Goal: Transaction & Acquisition: Book appointment/travel/reservation

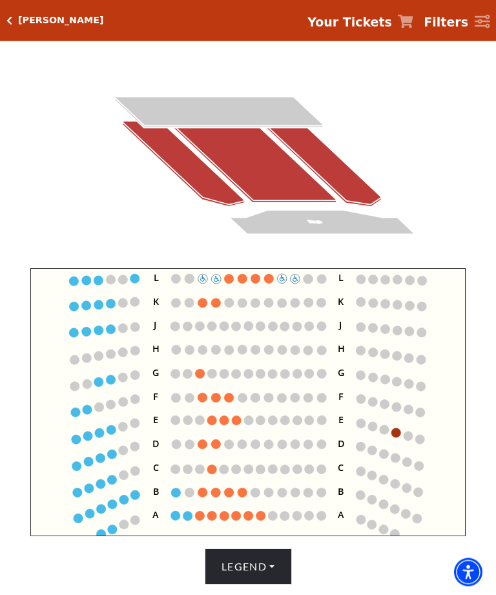
scroll to position [146, 0]
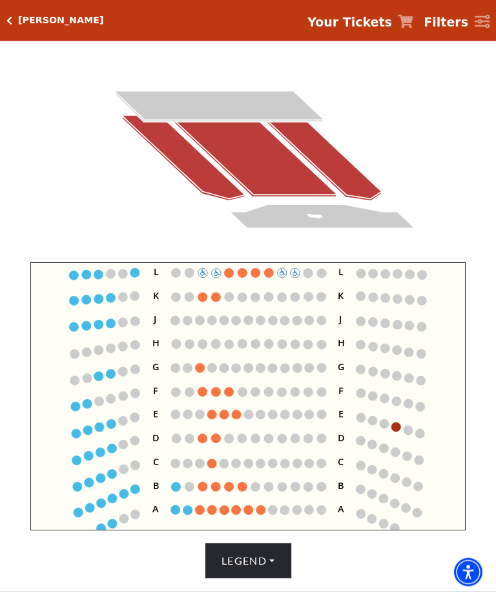
click at [237, 417] on circle at bounding box center [236, 415] width 9 height 9
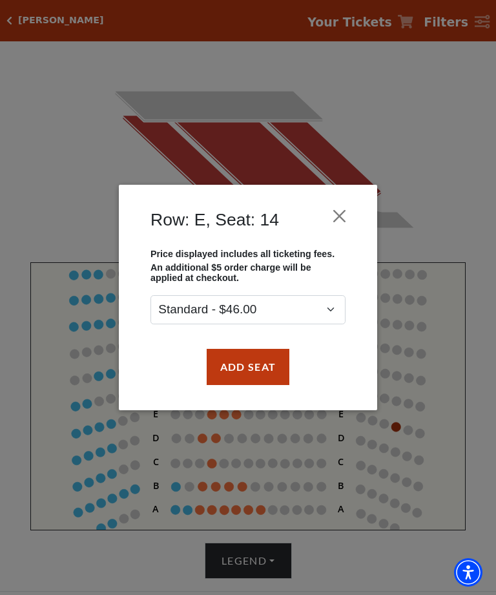
click at [340, 220] on button "Close" at bounding box center [340, 216] width 25 height 25
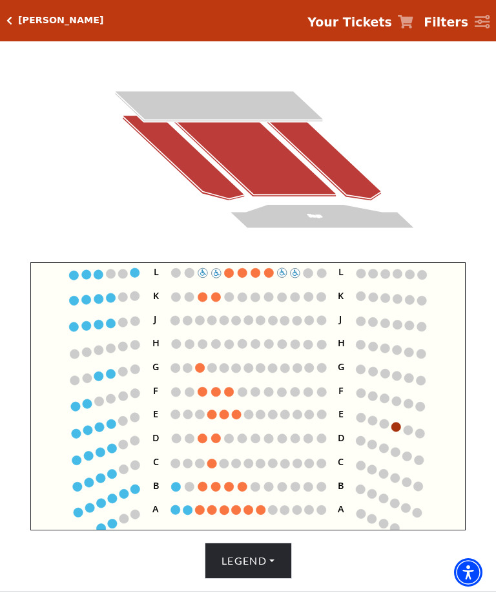
click at [277, 579] on button "Legend" at bounding box center [248, 561] width 87 height 36
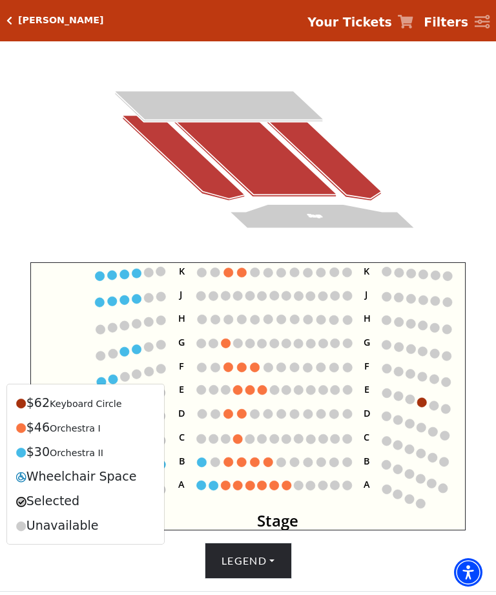
click at [354, 578] on div "Legend $62 Keyboard Circle $46 Orchestra I $30 Orchestra II Wheelchair Space Se…" at bounding box center [248, 561] width 484 height 36
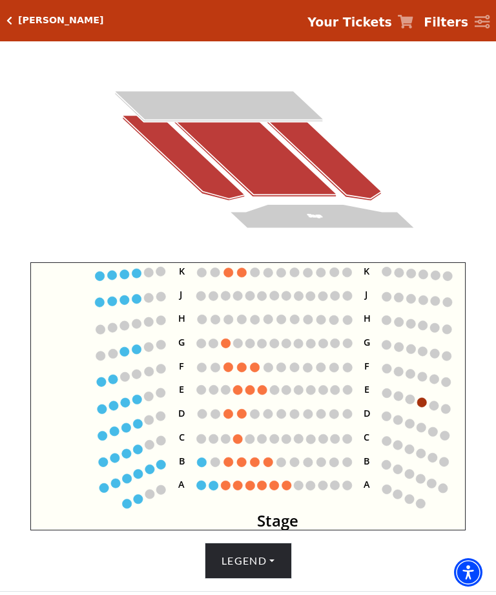
click at [287, 490] on circle at bounding box center [286, 485] width 9 height 9
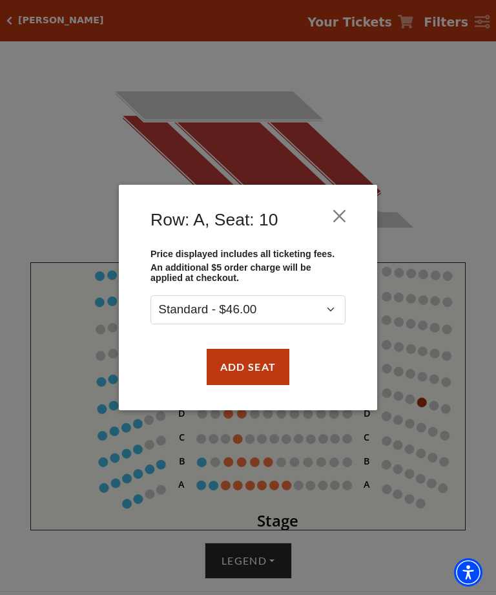
click at [335, 215] on button "Close" at bounding box center [340, 216] width 25 height 25
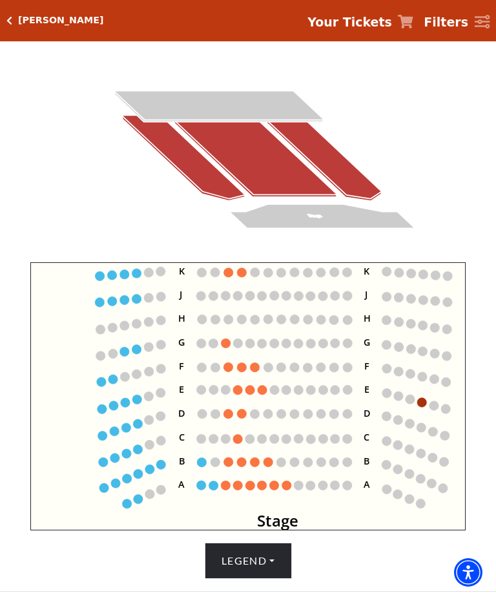
click at [10, 21] on icon "Click here to go back to filters" at bounding box center [9, 20] width 6 height 9
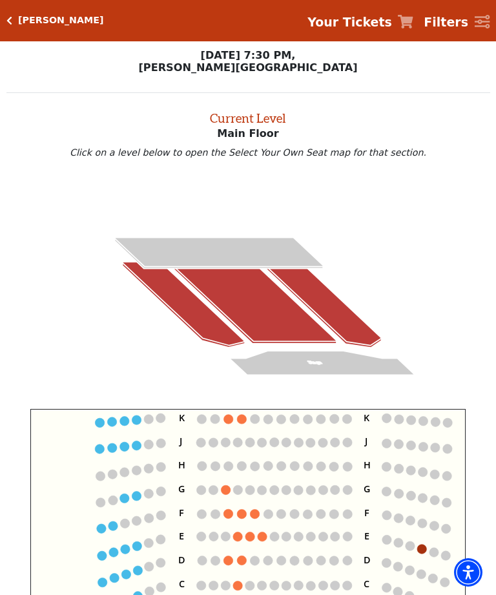
scroll to position [188, 0]
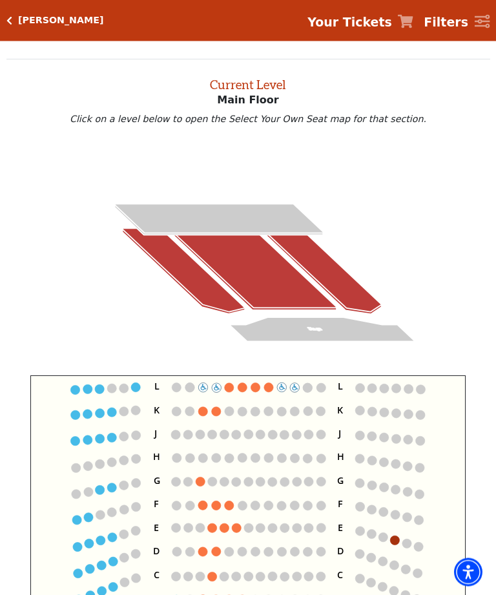
scroll to position [49, 0]
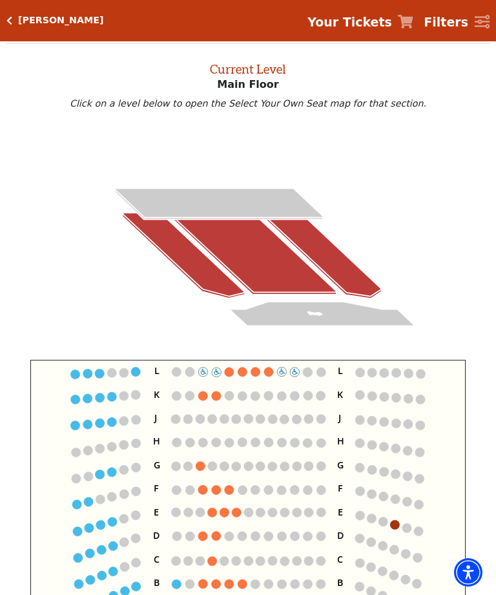
click at [20, 14] on div "Paul Lewis Your Tickets Filters" at bounding box center [248, 20] width 496 height 41
click at [10, 17] on icon "Click here to go back to filters" at bounding box center [9, 20] width 6 height 9
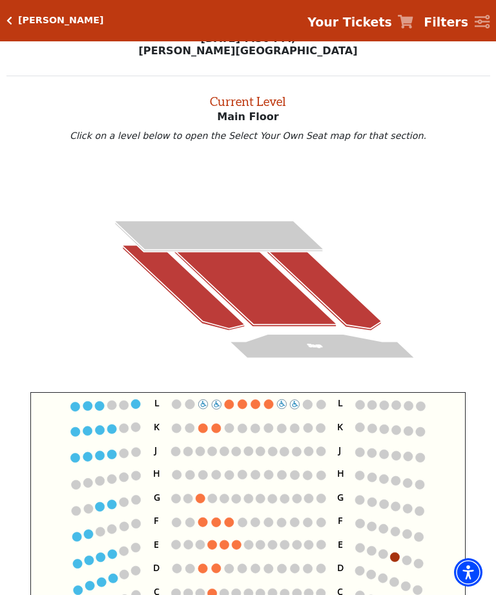
scroll to position [49, 0]
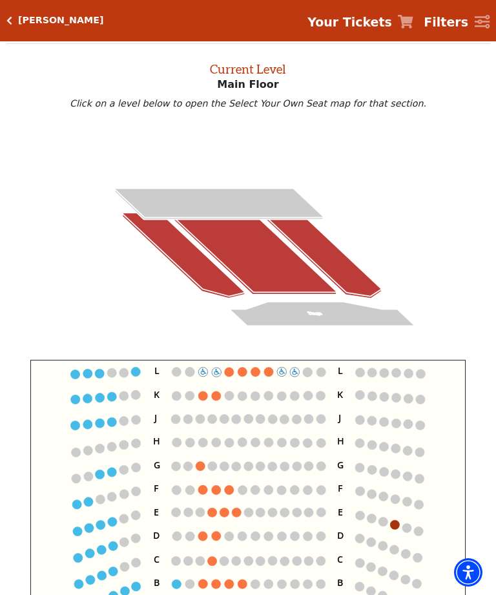
click at [10, 22] on icon "Click here to go back to filters" at bounding box center [9, 20] width 6 height 9
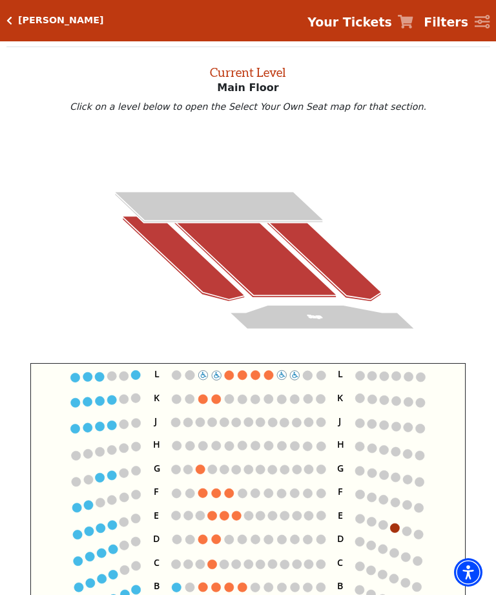
scroll to position [49, 0]
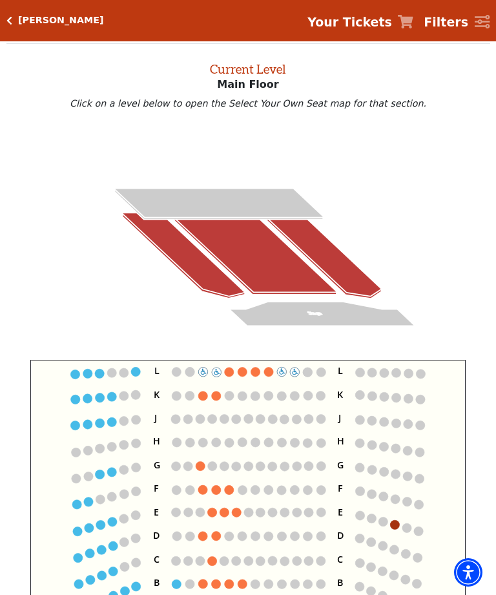
click at [10, 16] on icon "Click here to go back to filters" at bounding box center [9, 20] width 6 height 9
click at [18, 21] on h5 "Paul Lewis" at bounding box center [60, 20] width 85 height 11
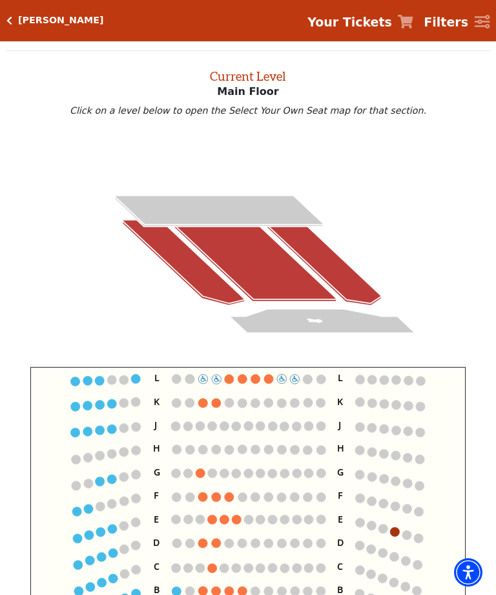
scroll to position [49, 0]
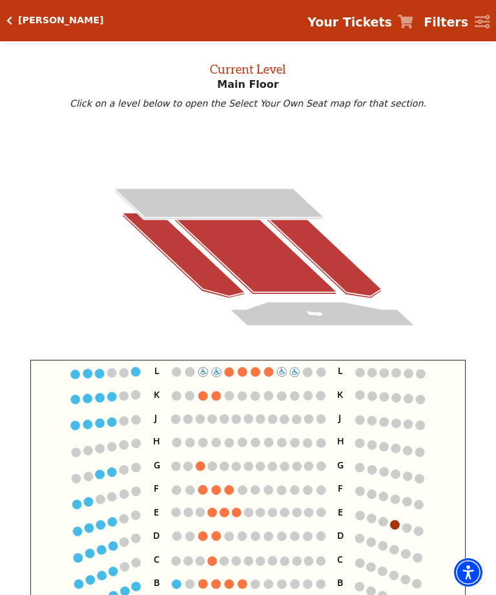
click at [10, 16] on icon "Click here to go back to filters" at bounding box center [9, 20] width 6 height 9
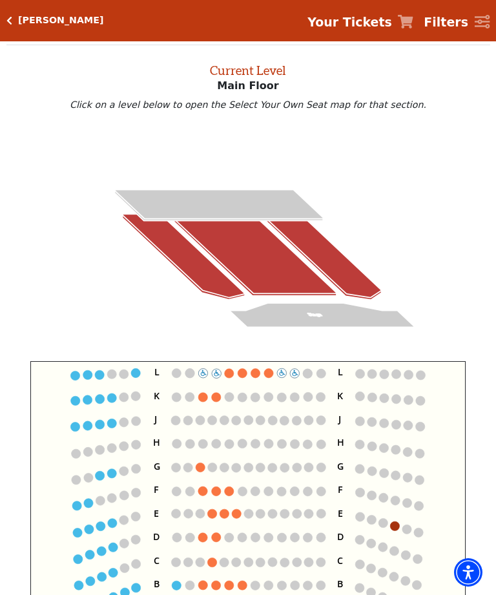
scroll to position [49, 0]
